Goal: Unclear

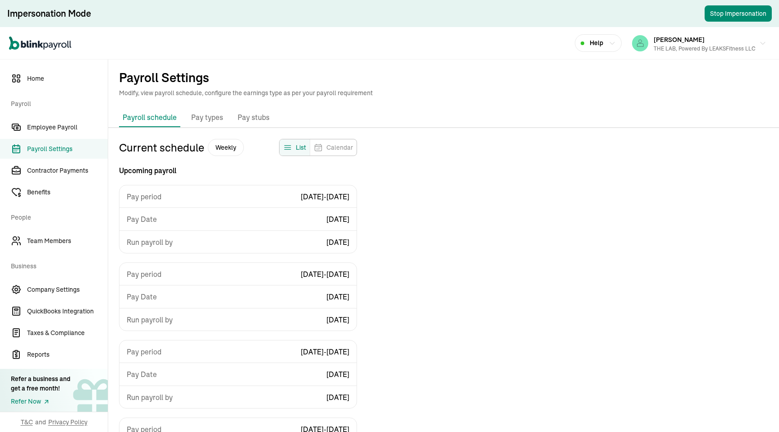
click at [467, 128] on div "Payroll schedule Pay types Company benefits Pay stubs" at bounding box center [443, 118] width 671 height 20
click at [474, 180] on div "Current schedule Weekly List Calendar Upcoming payroll Pay period [DATE] - [DAT…" at bounding box center [443, 332] width 671 height 387
